Goal: Find specific page/section: Find specific page/section

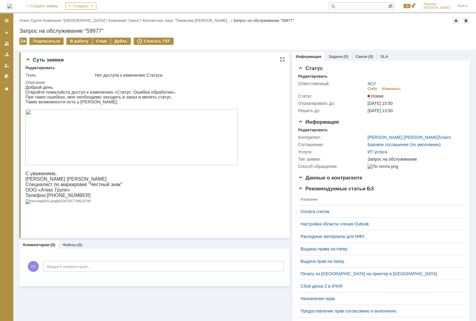
click at [154, 126] on img at bounding box center [131, 137] width 212 height 56
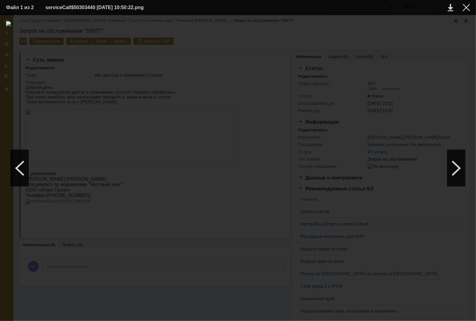
click at [302, 75] on div at bounding box center [238, 168] width 464 height 294
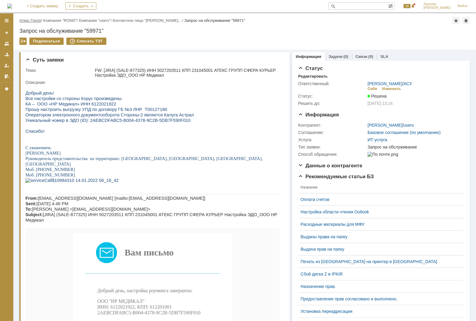
click at [38, 22] on link "Атекс Групп" at bounding box center [30, 20] width 22 height 5
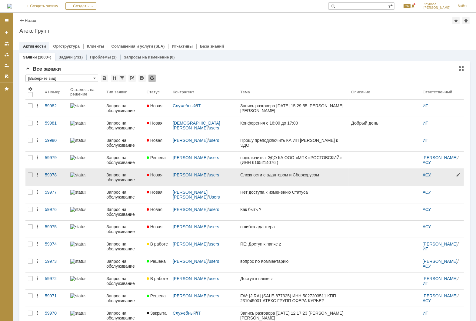
click at [425, 175] on link "АСУ" at bounding box center [427, 174] width 8 height 5
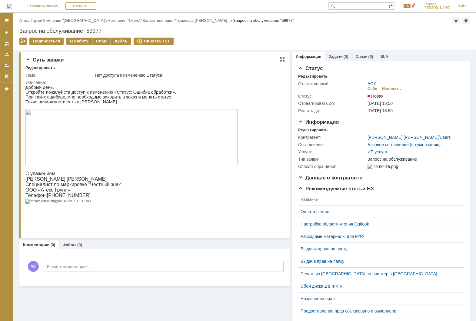
click at [179, 134] on img at bounding box center [131, 137] width 212 height 56
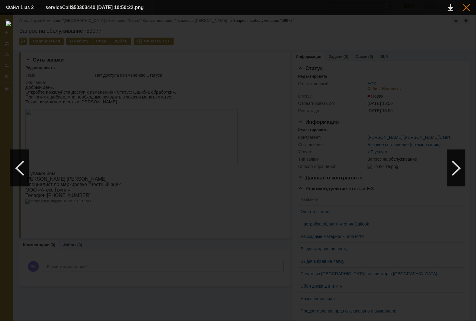
click at [466, 9] on div at bounding box center [466, 7] width 7 height 7
